Goal: Task Accomplishment & Management: Complete application form

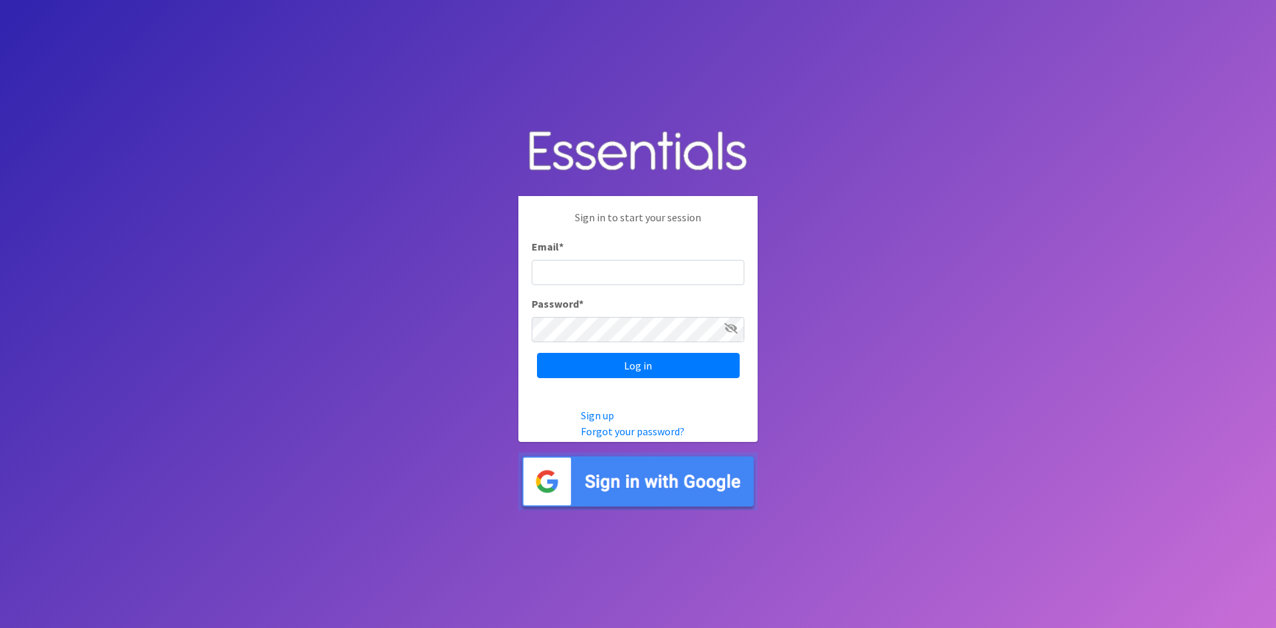
click at [537, 267] on input "Email *" at bounding box center [637, 272] width 213 height 25
click at [632, 218] on p "Sign in to start your session" at bounding box center [637, 223] width 213 height 29
click at [633, 481] on img at bounding box center [637, 481] width 239 height 58
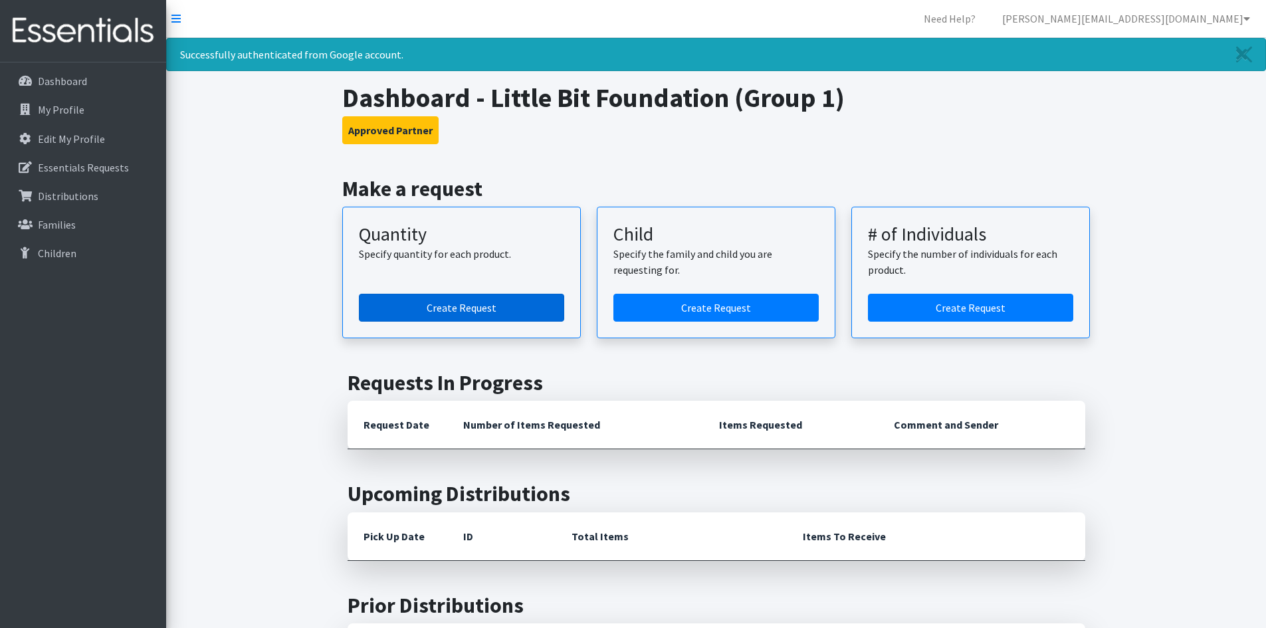
click at [458, 300] on link "Create Request" at bounding box center [461, 308] width 205 height 28
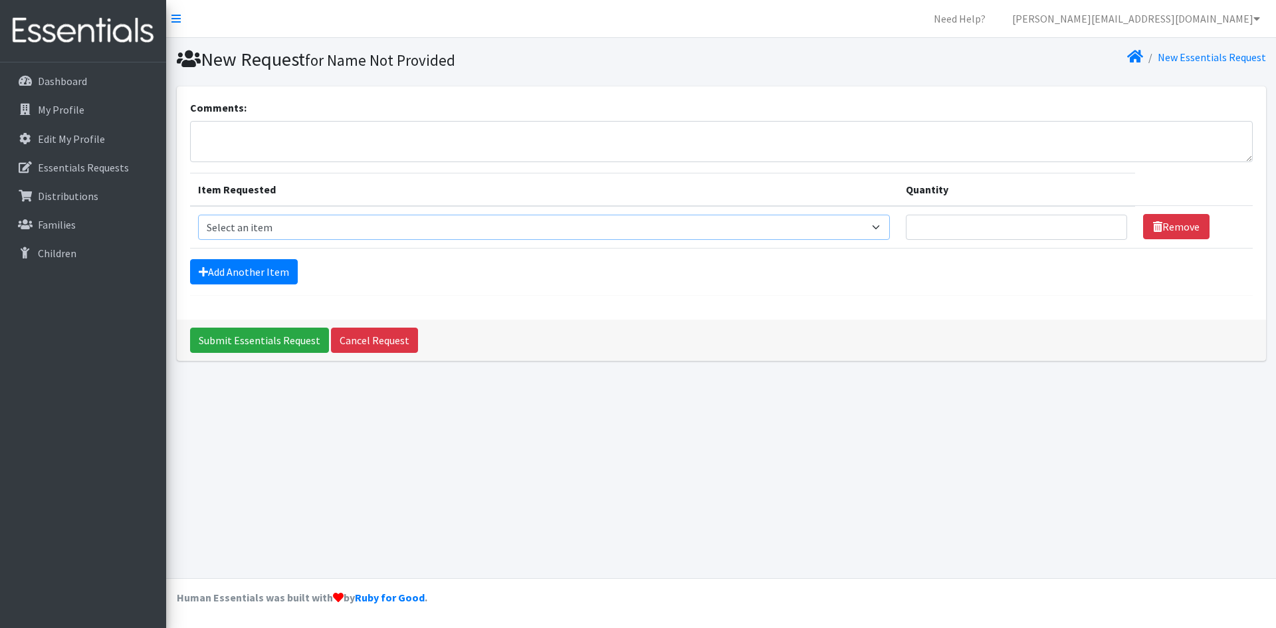
click at [380, 230] on select "Select an item Period Supplies: Mixed Kits (order by bag) Applicator-free tampo…" at bounding box center [544, 227] width 692 height 25
select select "8795"
click at [198, 215] on select "Select an item Period Supplies: Mixed Kits (order by bag) Applicator-free tampo…" at bounding box center [544, 227] width 692 height 25
click at [1059, 233] on input "Quantity" at bounding box center [1016, 227] width 221 height 25
type input "5"
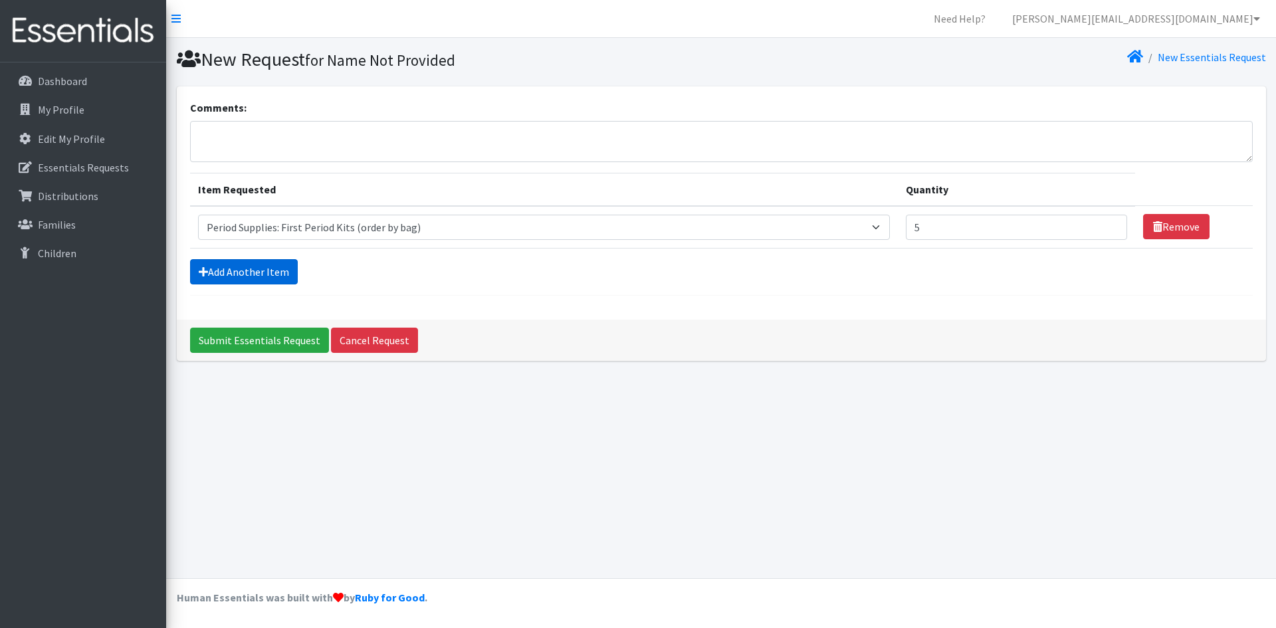
click at [242, 272] on link "Add Another Item" at bounding box center [244, 271] width 108 height 25
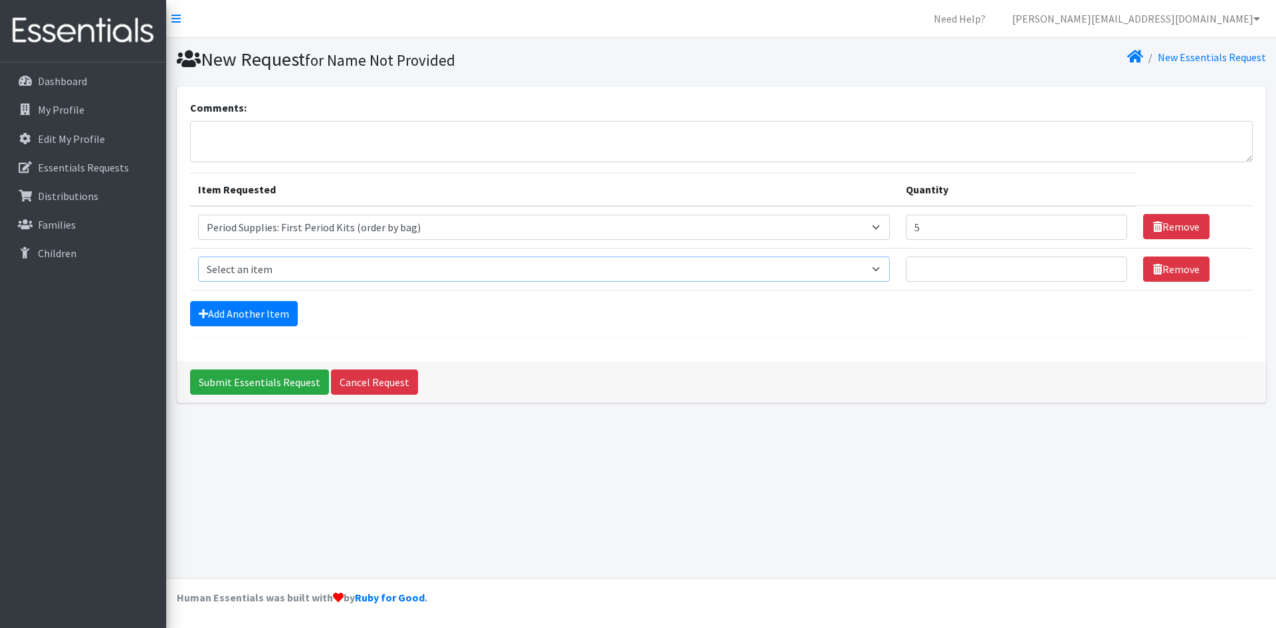
click at [323, 262] on select "Select an item Period Supplies: Mixed Kits (order by bag) Applicator-free tampo…" at bounding box center [544, 268] width 692 height 25
select select "8797"
click at [198, 256] on select "Select an item Period Supplies: Mixed Kits (order by bag) Applicator-free tampo…" at bounding box center [544, 268] width 692 height 25
click at [992, 272] on input "Quantity" at bounding box center [1016, 268] width 221 height 25
type input "3"
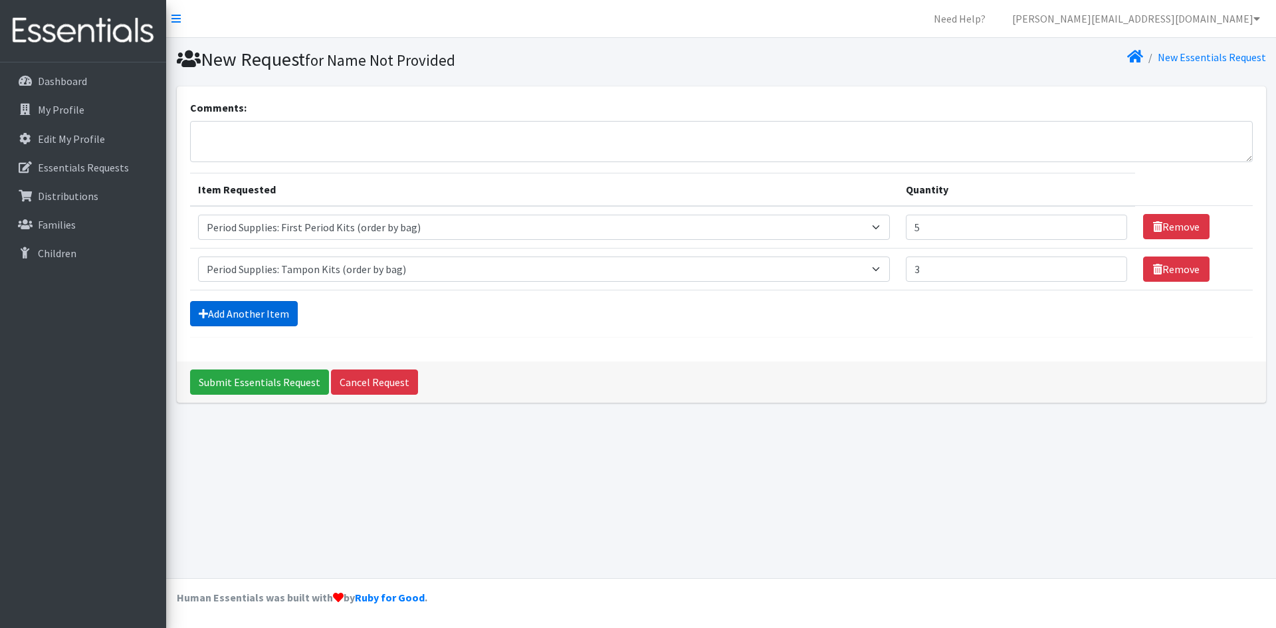
click at [270, 314] on link "Add Another Item" at bounding box center [244, 313] width 108 height 25
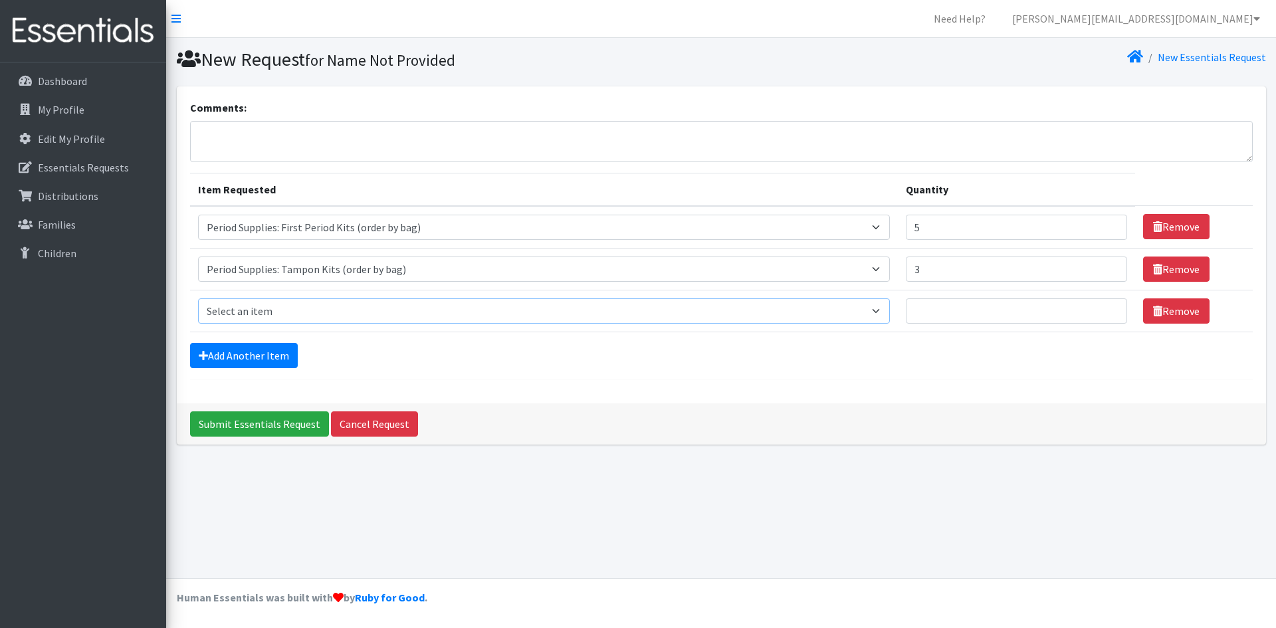
click at [340, 310] on select "Select an item Period Supplies: Mixed Kits (order by bag) Applicator-free tampo…" at bounding box center [544, 310] width 692 height 25
select select "1095"
click at [198, 298] on select "Select an item Period Supplies: Mixed Kits (order by bag) Applicator-free tampo…" at bounding box center [544, 310] width 692 height 25
click at [971, 302] on input "Quantity" at bounding box center [1016, 310] width 221 height 25
type input "14"
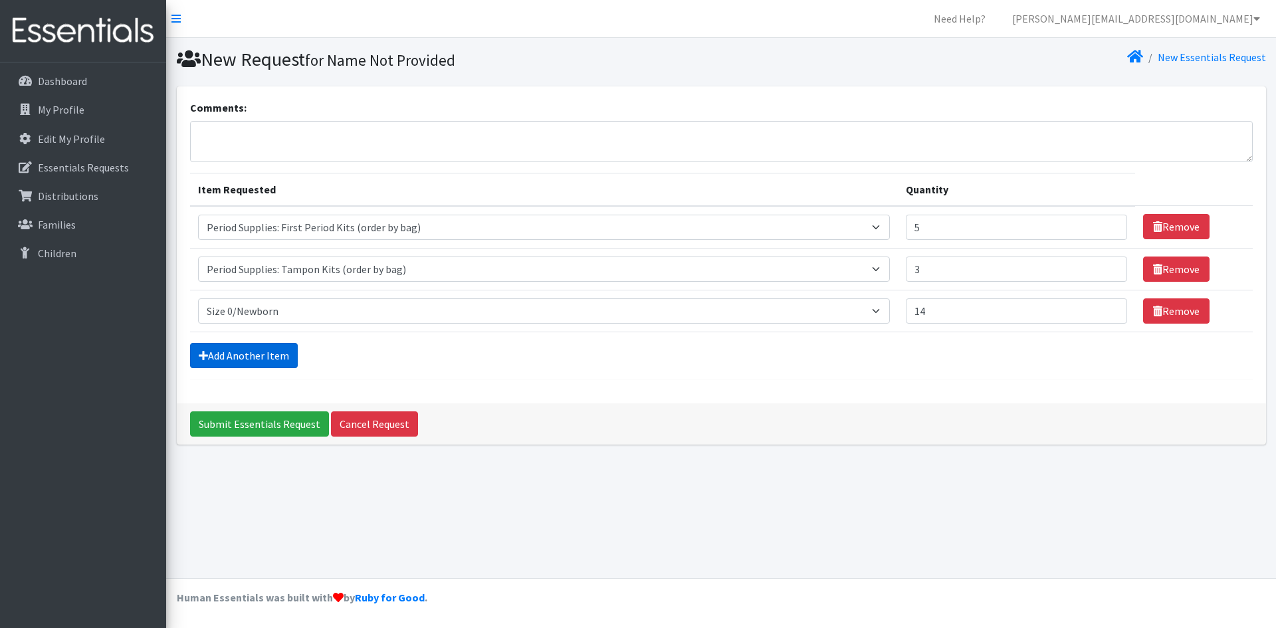
click at [254, 350] on link "Add Another Item" at bounding box center [244, 355] width 108 height 25
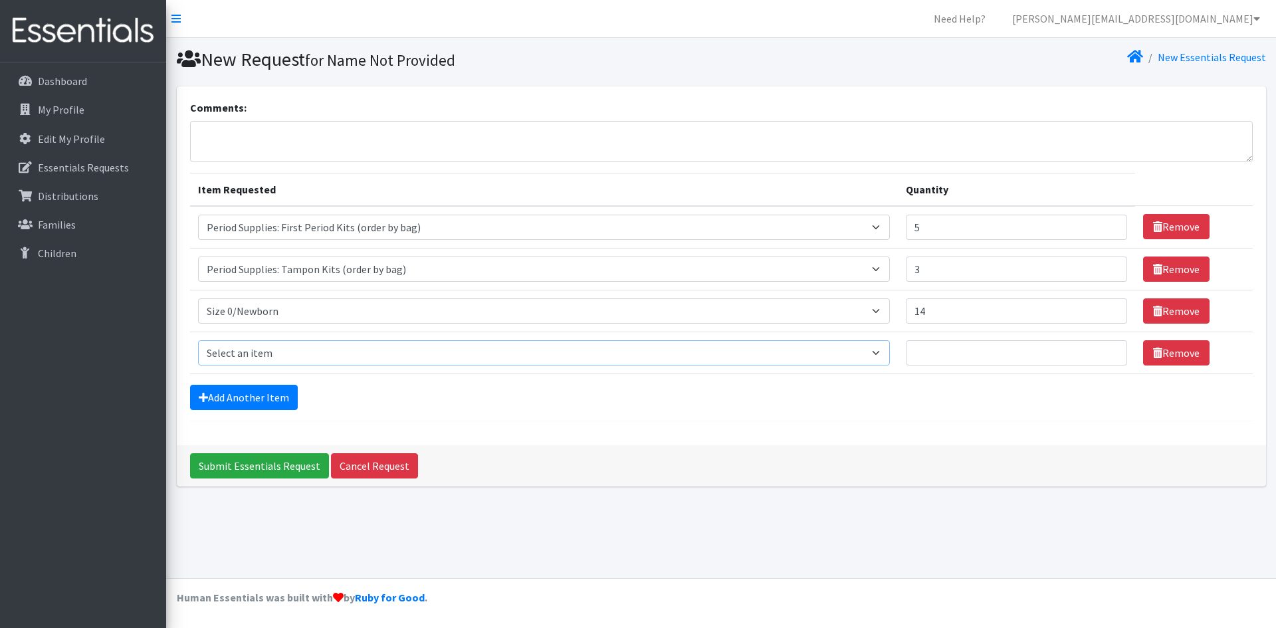
click at [330, 355] on select "Select an item Period Supplies: Mixed Kits (order by bag) Applicator-free tampo…" at bounding box center [544, 352] width 692 height 25
select select "1090"
click at [198, 340] on select "Select an item Period Supplies: Mixed Kits (order by bag) Applicator-free tampo…" at bounding box center [544, 352] width 692 height 25
click at [937, 347] on input "Quantity" at bounding box center [1016, 352] width 221 height 25
type input "12"
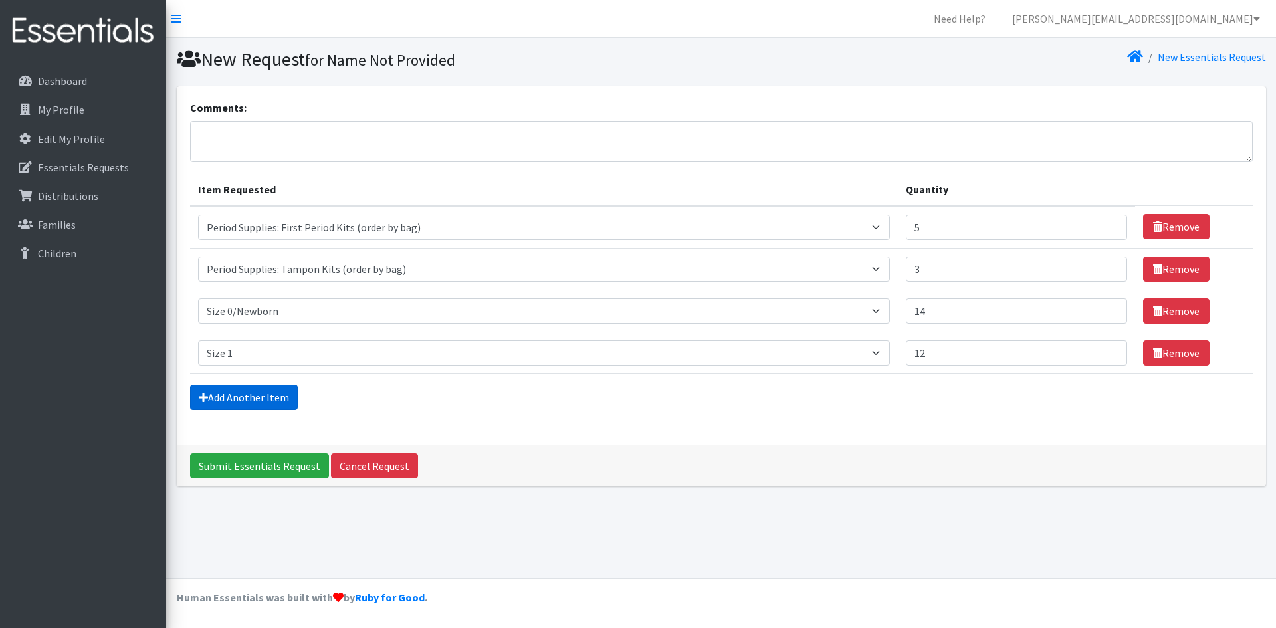
click at [246, 390] on link "Add Another Item" at bounding box center [244, 397] width 108 height 25
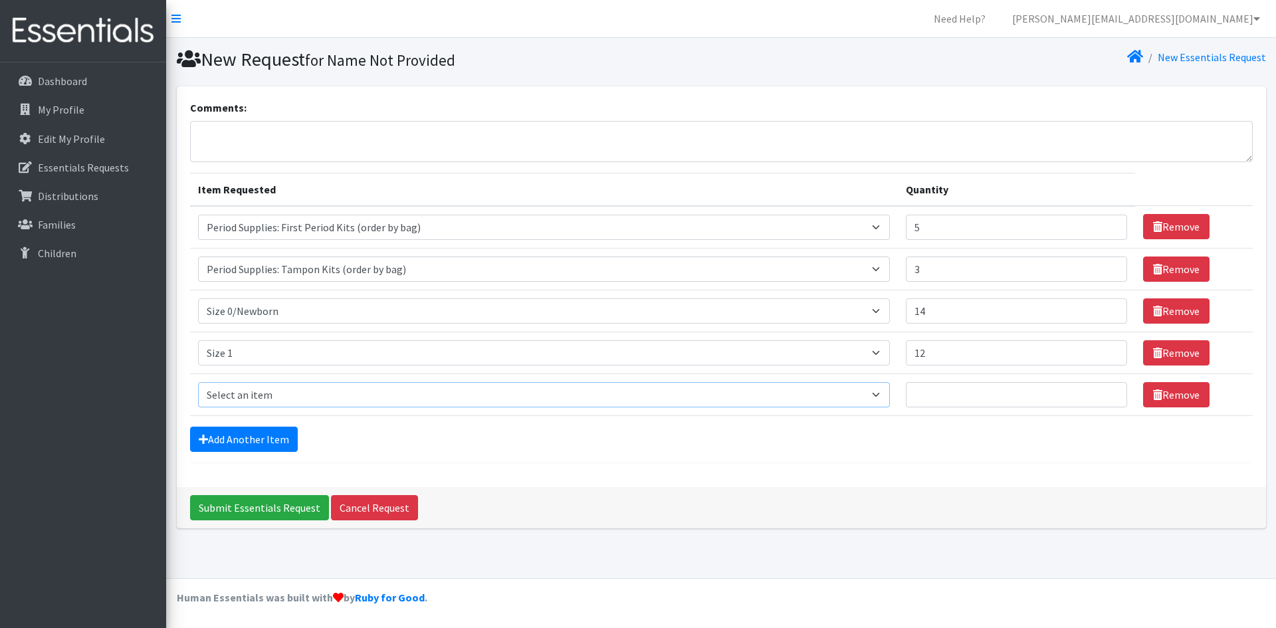
click at [737, 401] on select "Select an item Period Supplies: Mixed Kits (order by bag) Applicator-free tampo…" at bounding box center [544, 394] width 692 height 25
select select "1097"
click at [198, 382] on select "Select an item Period Supplies: Mixed Kits (order by bag) Applicator-free tampo…" at bounding box center [544, 394] width 692 height 25
click at [995, 387] on input "Quantity" at bounding box center [1016, 394] width 221 height 25
type input "12"
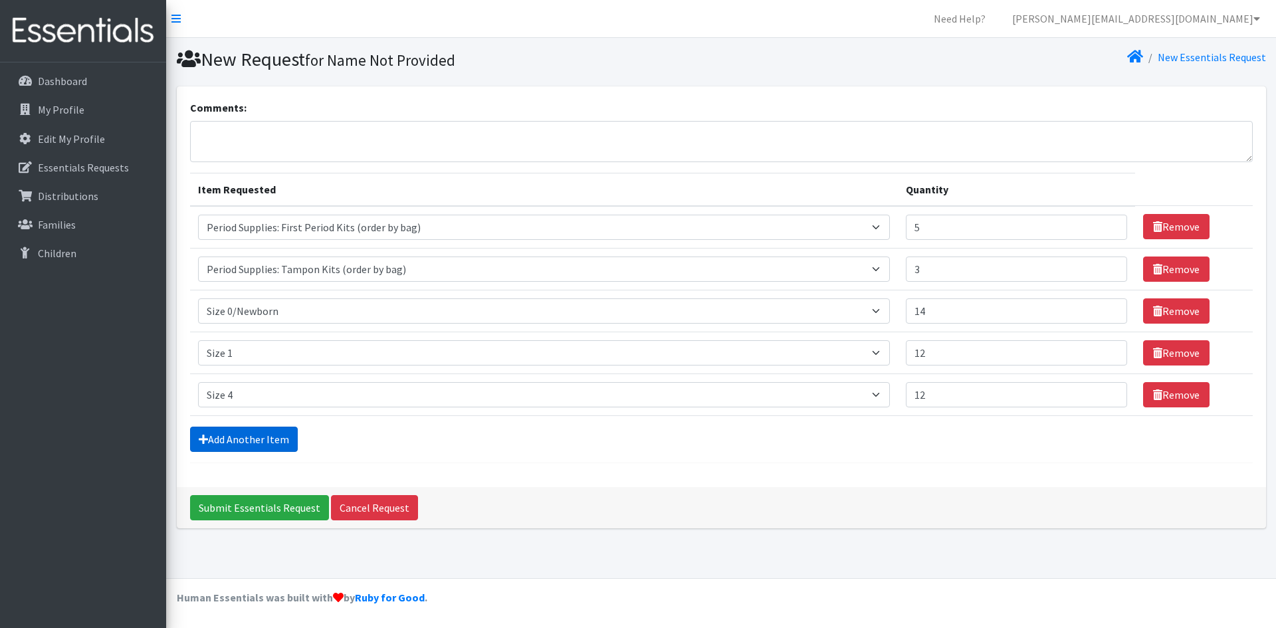
click at [233, 436] on link "Add Another Item" at bounding box center [244, 439] width 108 height 25
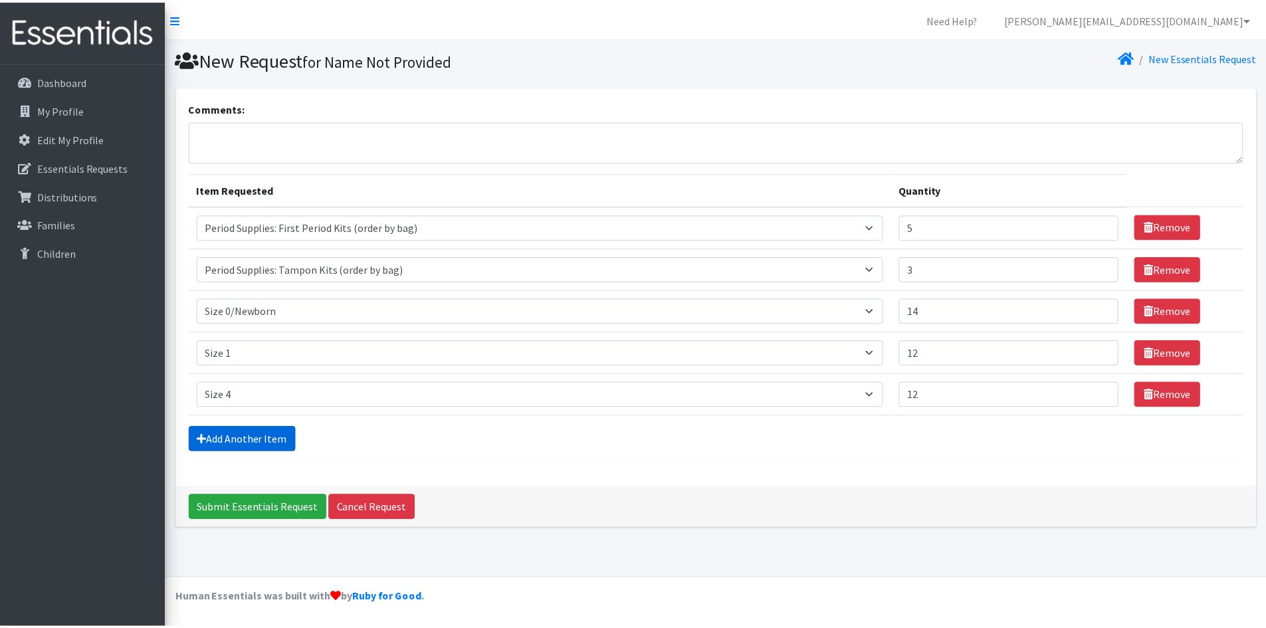
scroll to position [3, 0]
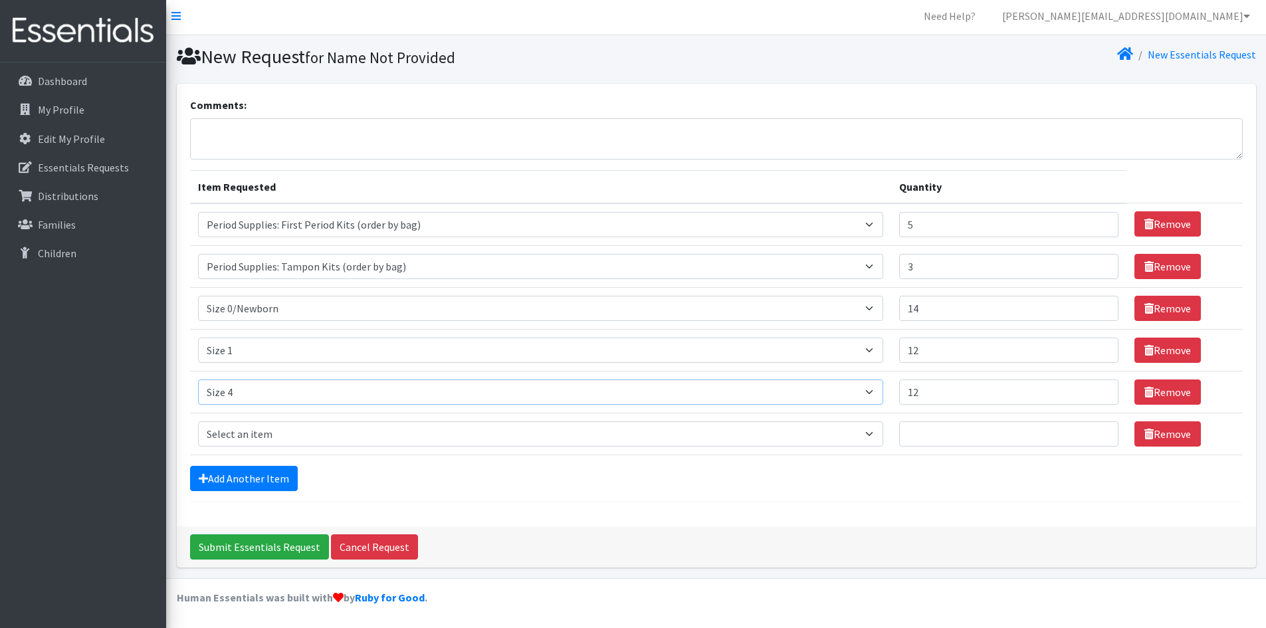
click at [271, 403] on select "Select an item Period Supplies: Mixed Kits (order by bag) Applicator-free tampo…" at bounding box center [540, 391] width 685 height 25
click at [275, 427] on select "Select an item Period Supplies: Mixed Kits (order by bag) Applicator-free tampo…" at bounding box center [540, 433] width 685 height 25
select select "1098"
click at [198, 421] on select "Select an item Period Supplies: Mixed Kits (order by bag) Applicator-free tampo…" at bounding box center [540, 433] width 685 height 25
click at [1011, 427] on input "Quantity" at bounding box center [1008, 433] width 219 height 25
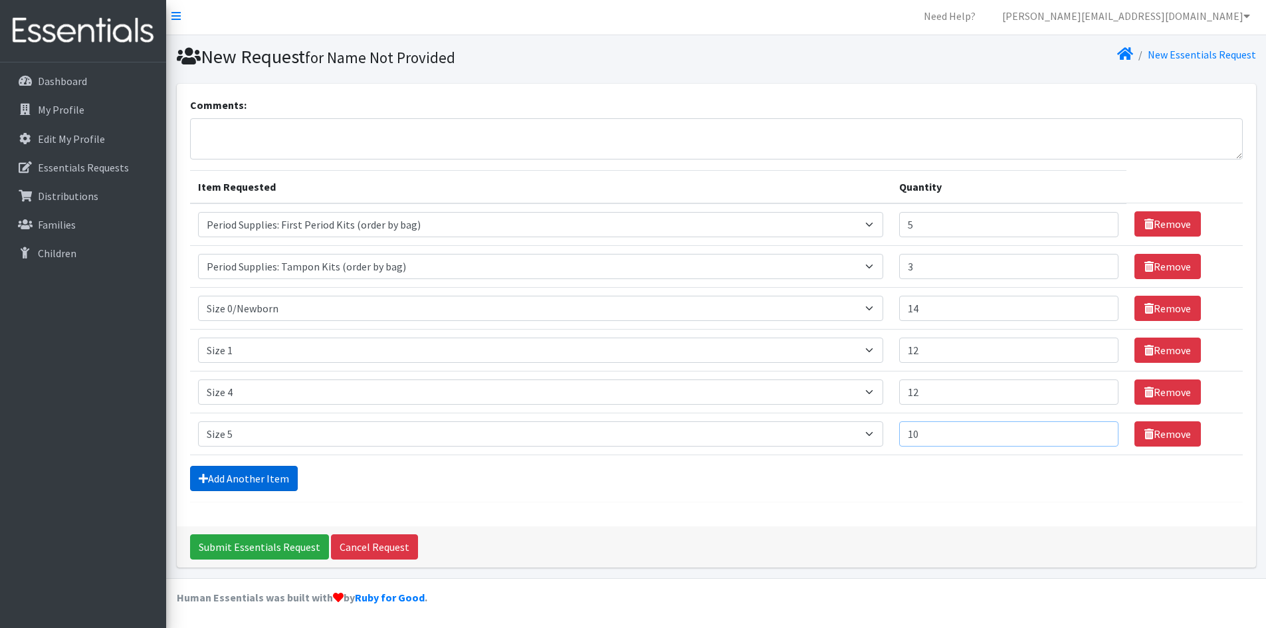
type input "10"
click at [246, 477] on link "Add Another Item" at bounding box center [244, 478] width 108 height 25
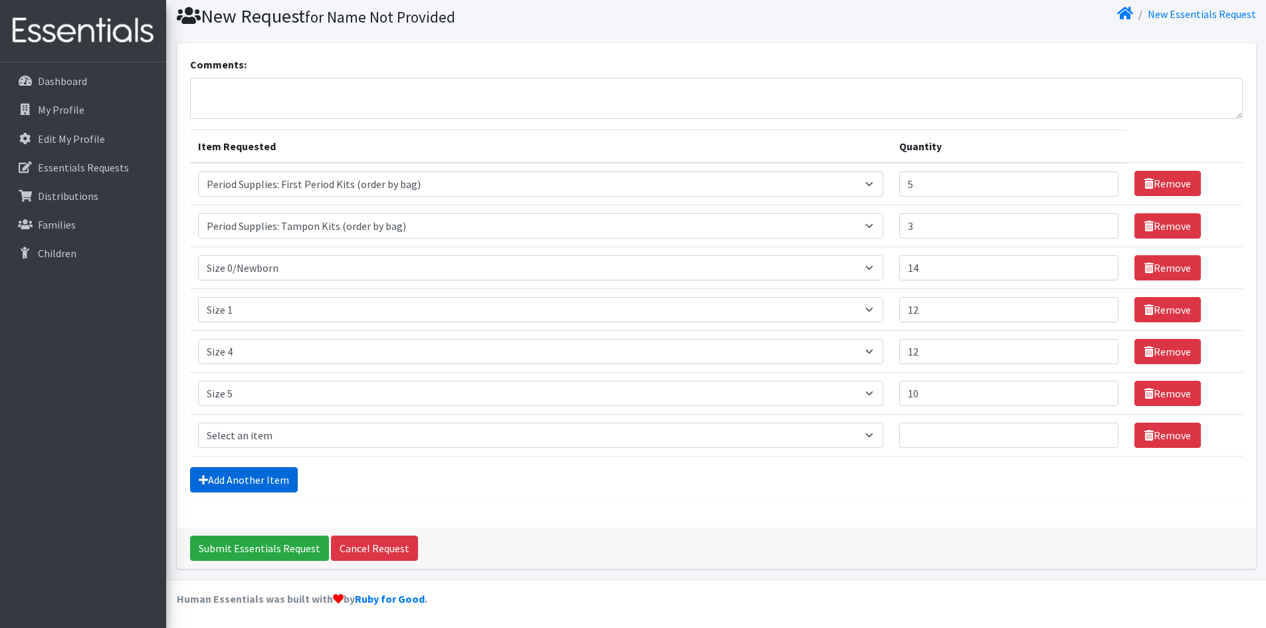
scroll to position [45, 0]
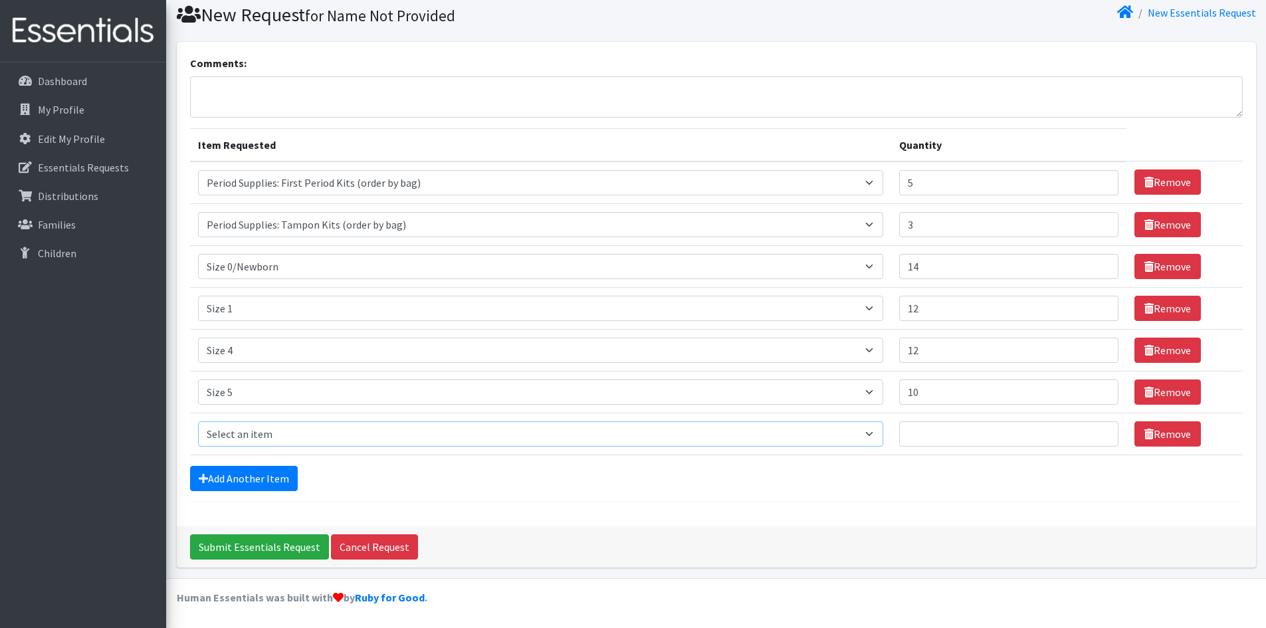
click at [747, 423] on select "Select an item Period Supplies: Mixed Kits (order by bag) Applicator-free tampo…" at bounding box center [540, 433] width 685 height 25
click at [775, 498] on form "Comments: Item Requested Quantity Item Requested Select an item Period Supplies…" at bounding box center [716, 278] width 1052 height 447
click at [759, 431] on select "Select an item Period Supplies: Mixed Kits (order by bag) Applicator-free tampo…" at bounding box center [540, 433] width 685 height 25
select select "6073"
click at [198, 421] on select "Select an item Period Supplies: Mixed Kits (order by bag) Applicator-free tampo…" at bounding box center [540, 433] width 685 height 25
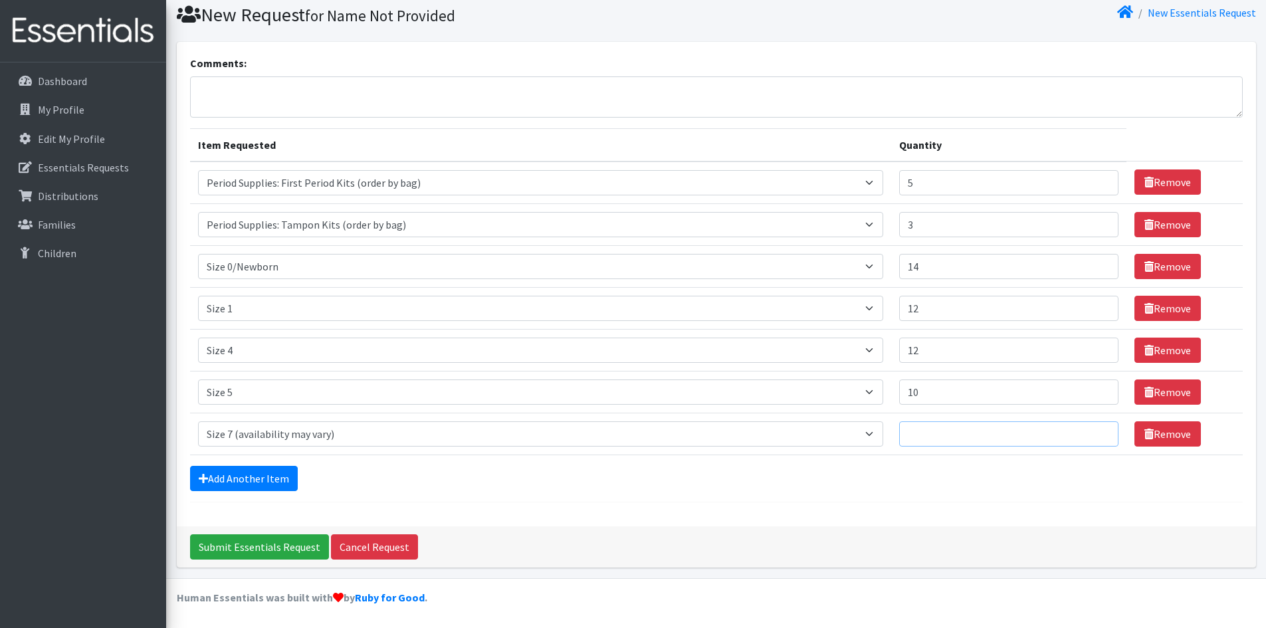
click at [939, 423] on input "Quantity" at bounding box center [1008, 433] width 219 height 25
type input "2"
click at [739, 494] on form "Comments: Item Requested Quantity Item Requested Select an item Period Supplies…" at bounding box center [716, 278] width 1052 height 447
click at [430, 91] on textarea "Comments:" at bounding box center [716, 96] width 1052 height 41
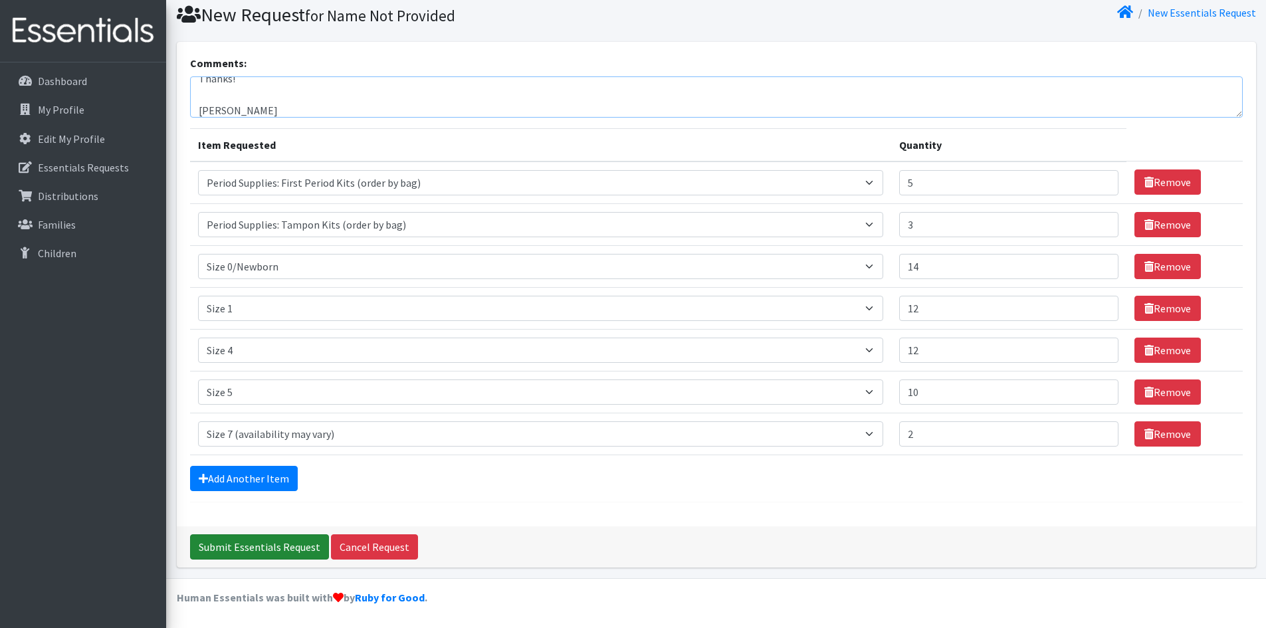
type textarea "Sofia- I apologize as I was out last week on family vacation. Are you okay fulf…"
click at [227, 545] on input "Submit Essentials Request" at bounding box center [259, 546] width 139 height 25
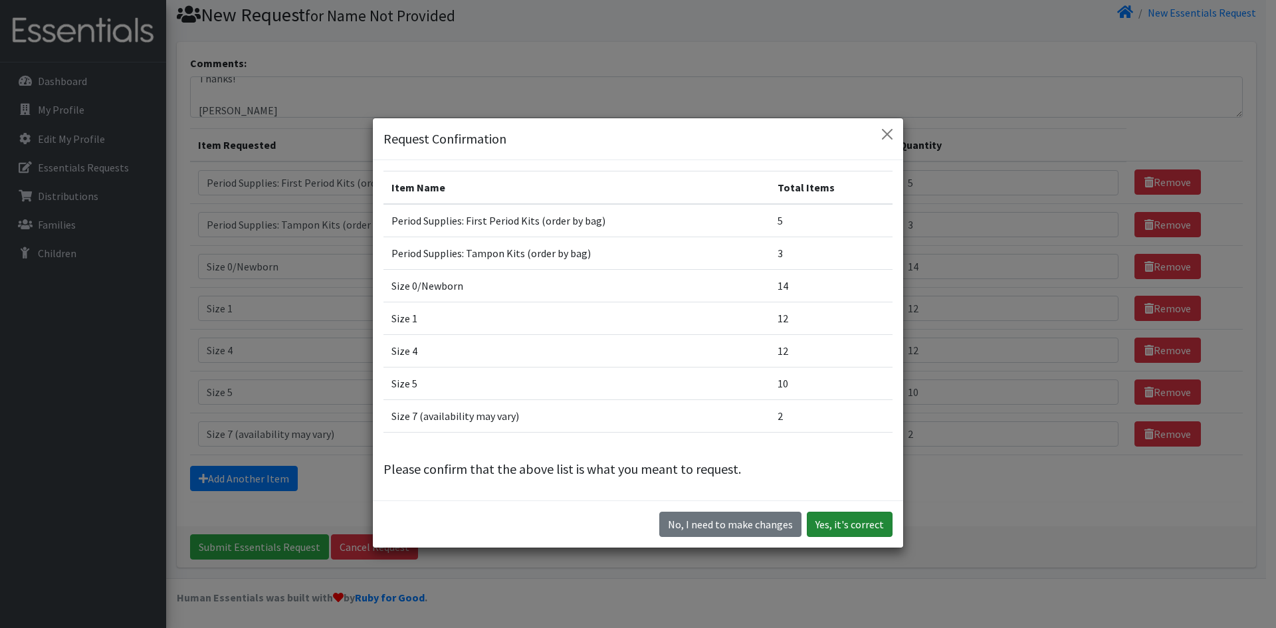
click at [859, 530] on button "Yes, it's correct" at bounding box center [850, 524] width 86 height 25
